Goal: Information Seeking & Learning: Understand process/instructions

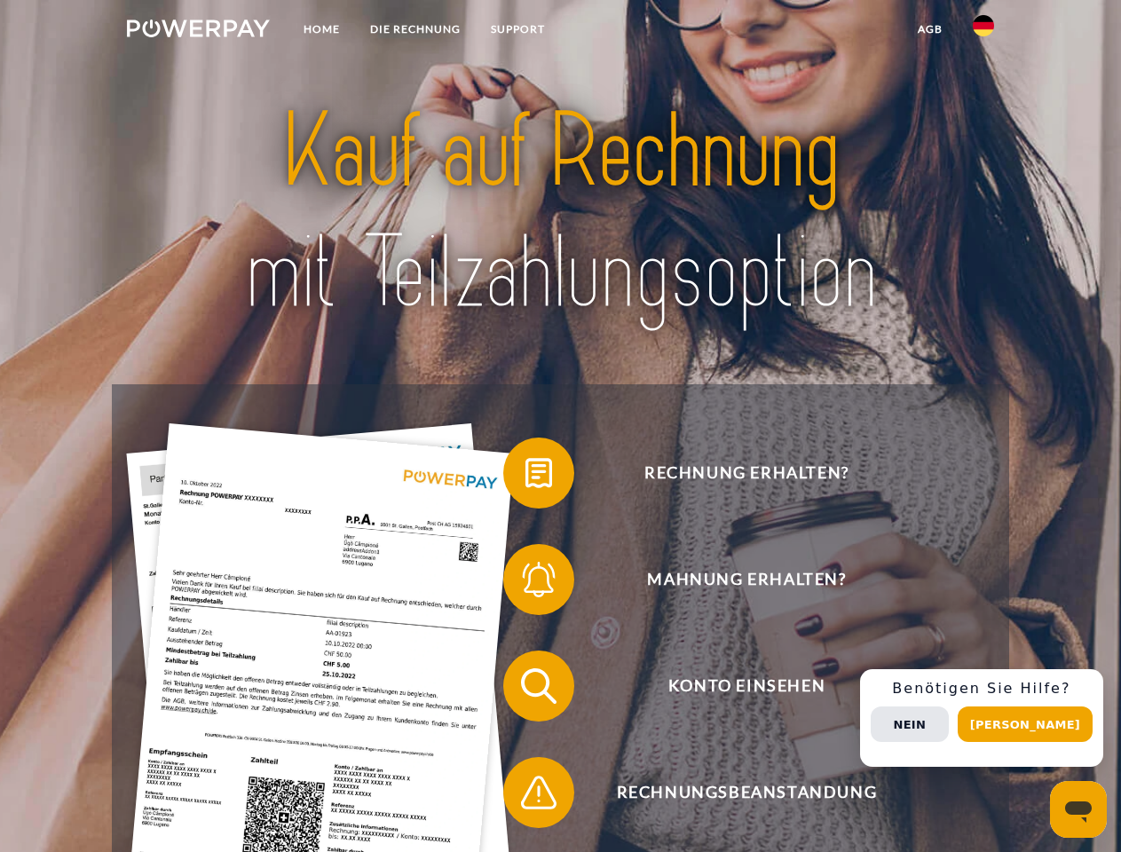
click at [198, 31] on img at bounding box center [198, 29] width 143 height 18
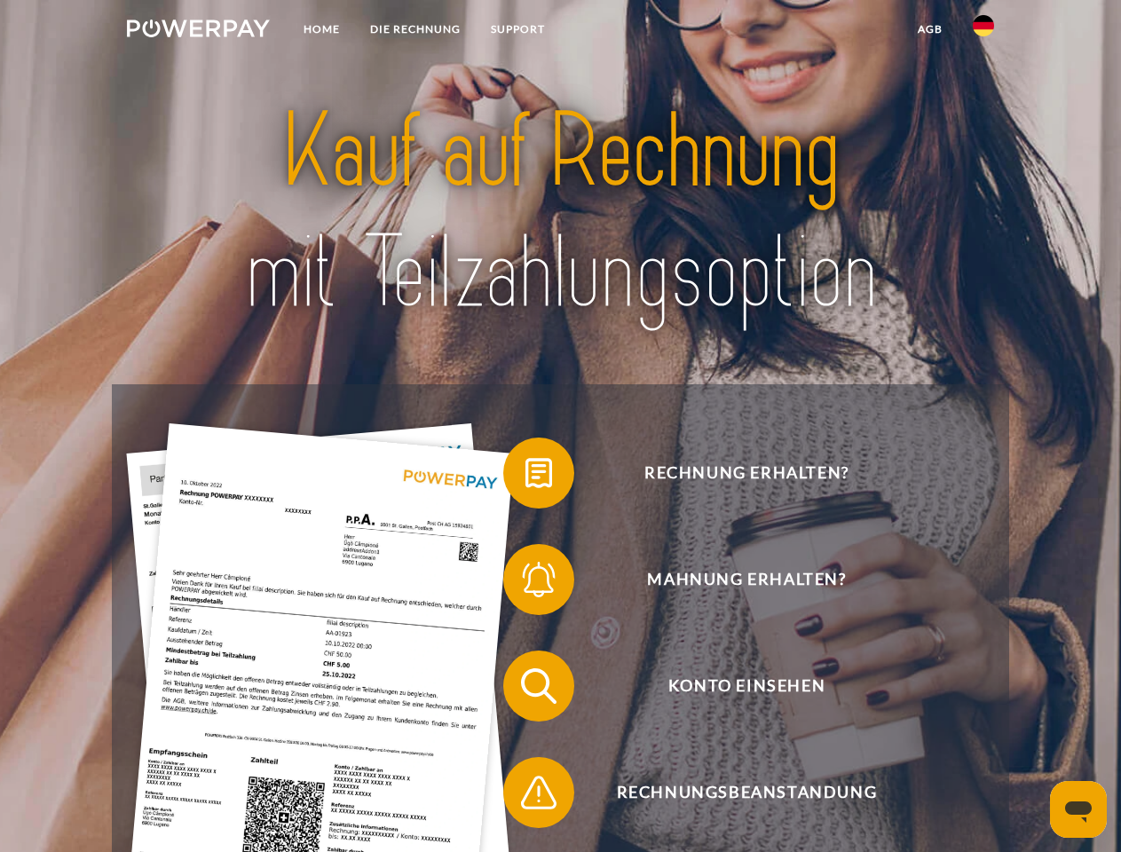
click at [984, 31] on img at bounding box center [983, 25] width 21 height 21
click at [930, 29] on link "agb" at bounding box center [930, 29] width 55 height 32
click at [526, 477] on span at bounding box center [512, 473] width 89 height 89
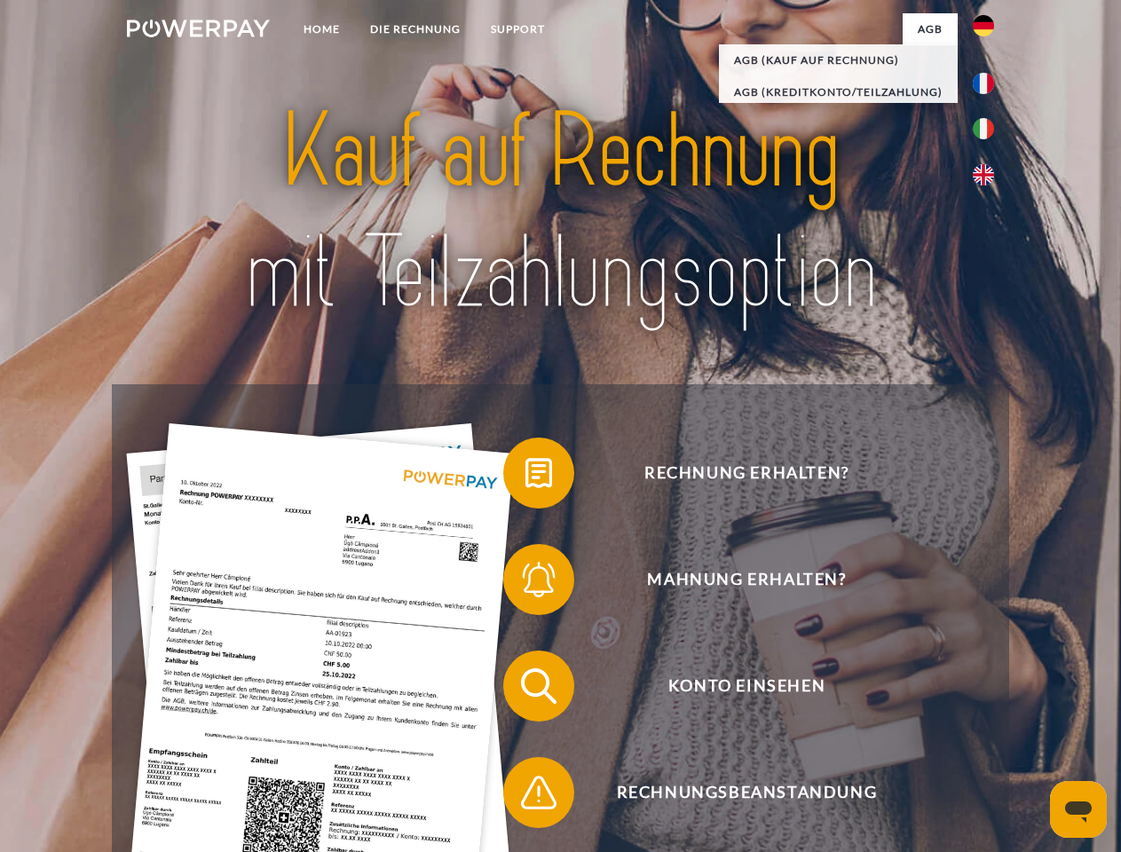
click at [526, 583] on span at bounding box center [512, 579] width 89 height 89
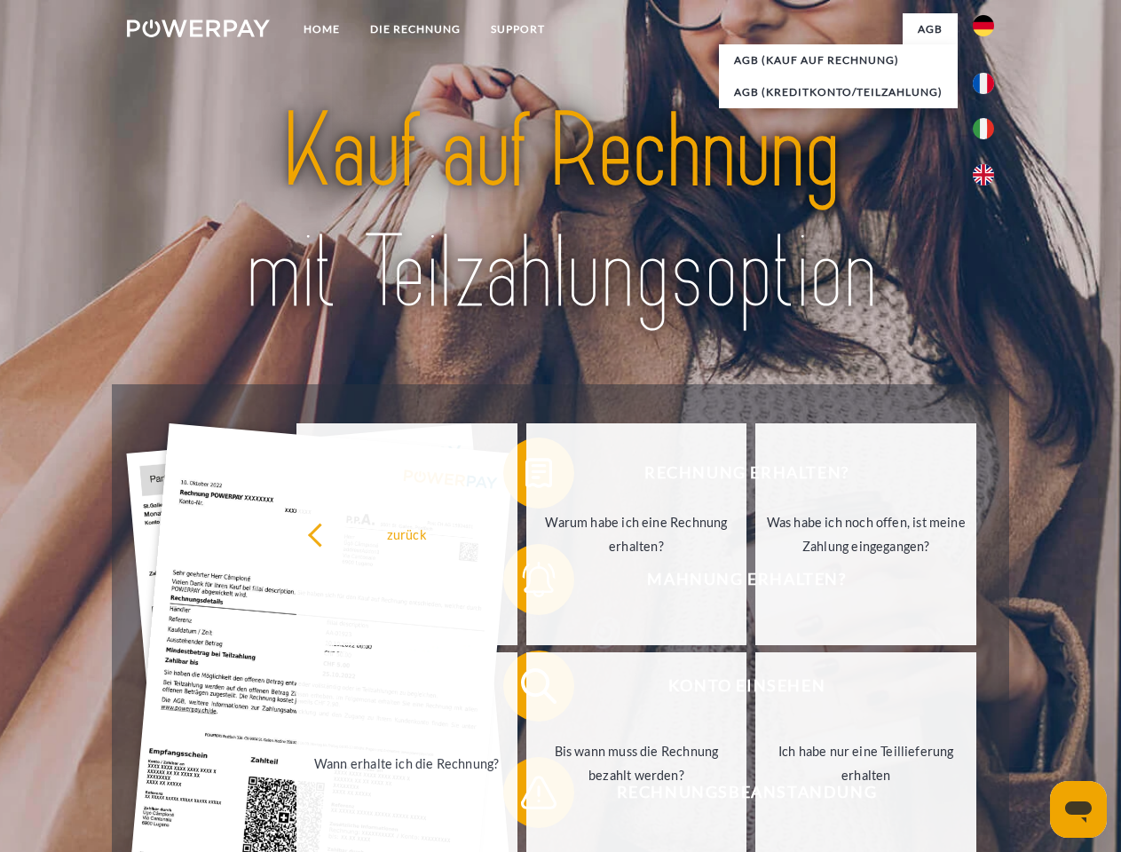
click at [527, 690] on link "Bis wann muss die Rechnung bezahlt werden?" at bounding box center [637, 764] width 221 height 222
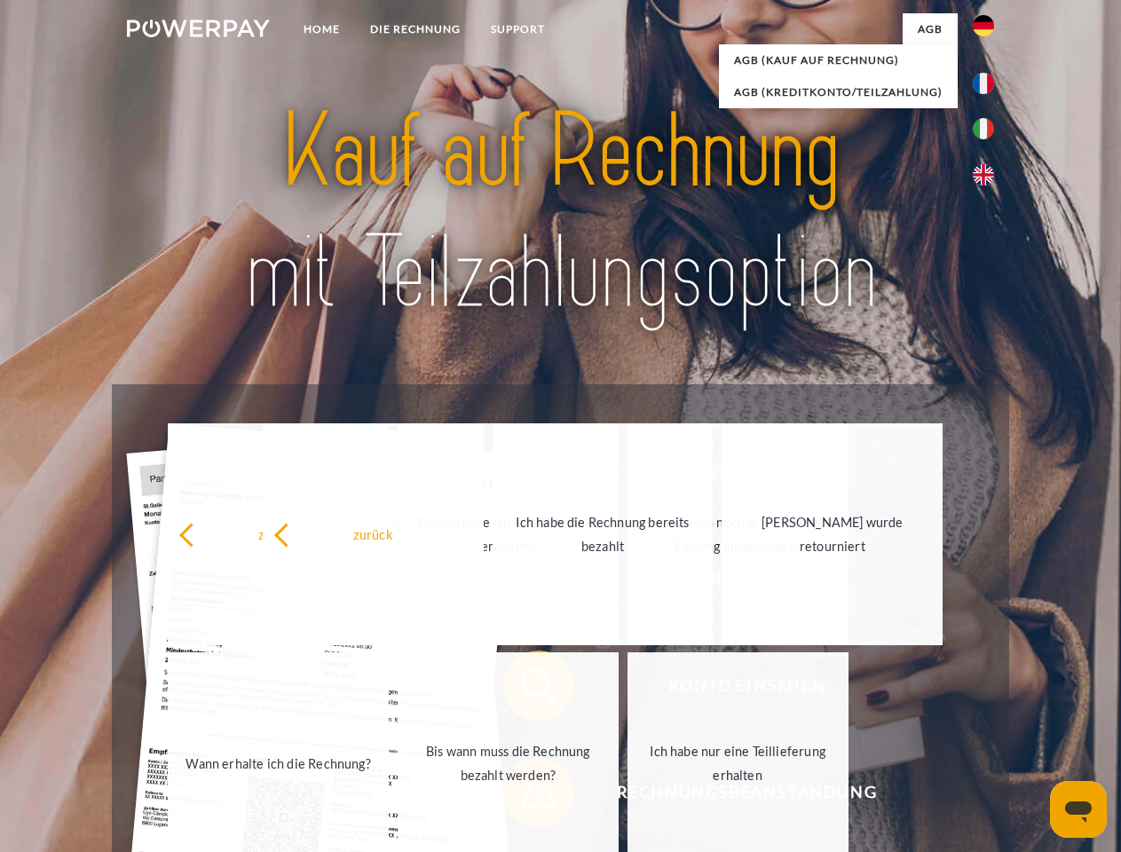
click at [526, 797] on span at bounding box center [512, 793] width 89 height 89
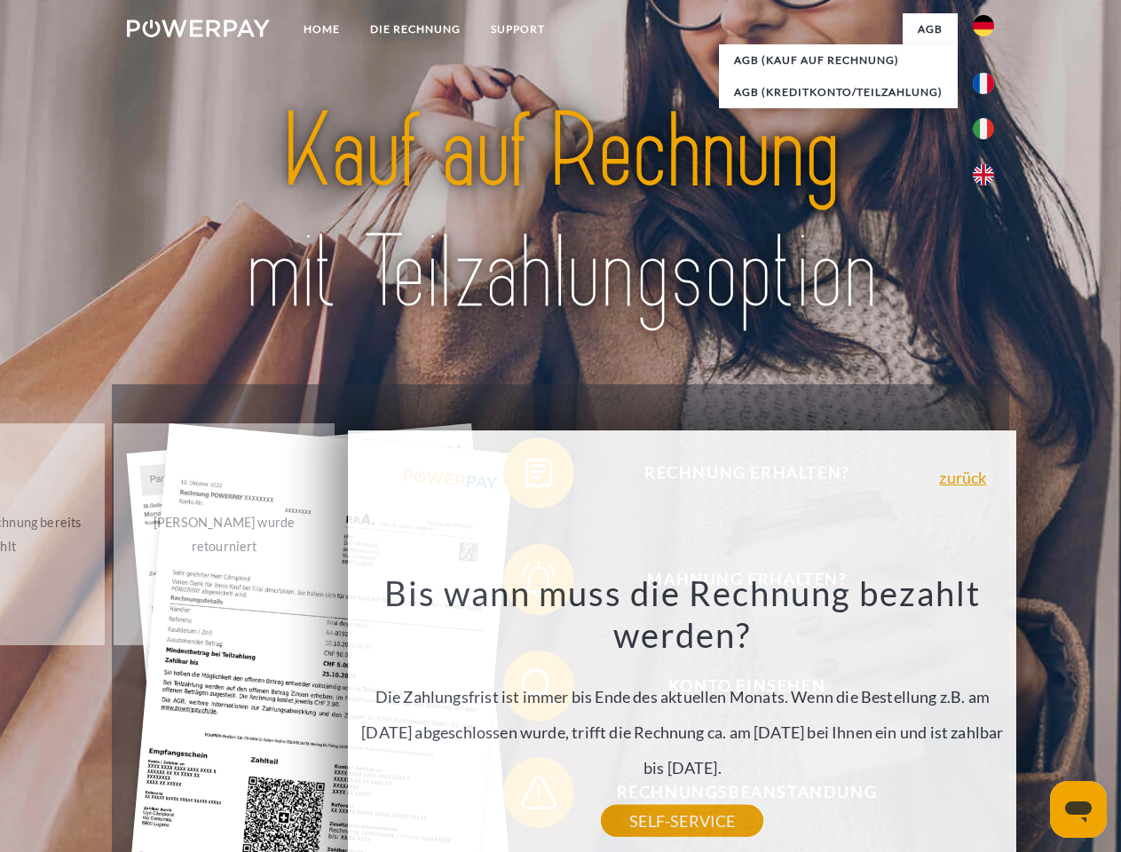
click at [988, 718] on div "Rechnung erhalten? Mahnung erhalten? Konto einsehen" at bounding box center [560, 739] width 897 height 710
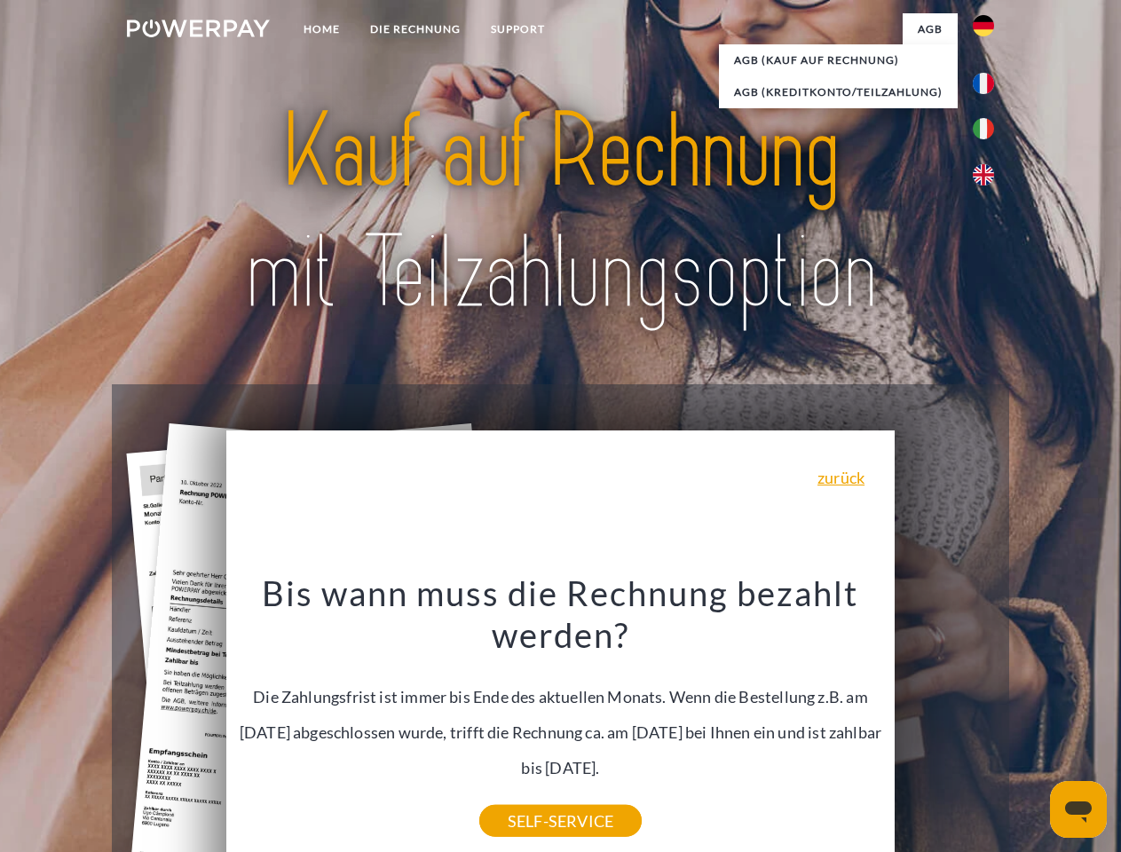
click at [945, 722] on span "Konto einsehen" at bounding box center [746, 686] width 435 height 71
click at [1032, 725] on header "Home DIE RECHNUNG SUPPORT" at bounding box center [560, 613] width 1121 height 1226
